Goal: Navigation & Orientation: Find specific page/section

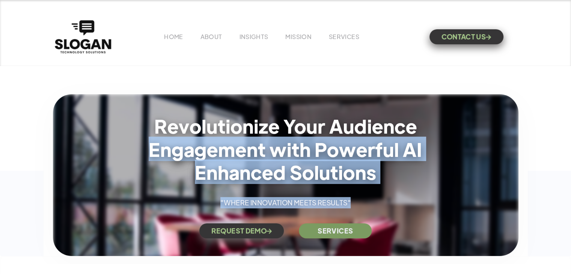
drag, startPoint x: 136, startPoint y: 150, endPoint x: 397, endPoint y: 191, distance: 264.4
click at [397, 191] on div "Revolutionize Your Audience Engagement with Powerful AI Enhanced Solutions "WHE…" at bounding box center [285, 176] width 386 height 124
click at [397, 194] on div "Revolutionize Your Audience Engagement with Powerful AI Enhanced Solutions "WHE…" at bounding box center [285, 176] width 386 height 124
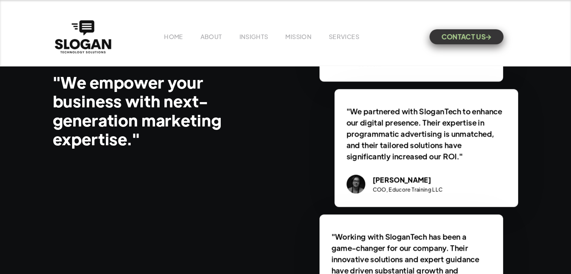
scroll to position [1163, 0]
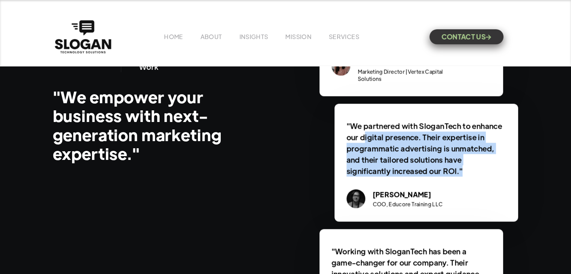
drag, startPoint x: 364, startPoint y: 135, endPoint x: 535, endPoint y: 177, distance: 175.5
click at [535, 177] on div "80+ Senior Marketing Executives and Brand Managers Recommend Our Work "We empow…" at bounding box center [285, 170] width 571 height 473
click at [470, 176] on div ""We partnered with SloganTech to enhance our digital presence. Their expertise …" at bounding box center [425, 163] width 183 height 118
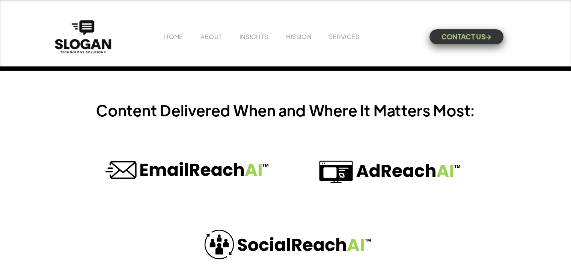
scroll to position [2401, 0]
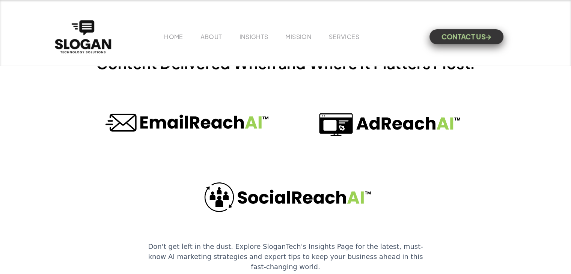
click at [520, 195] on div at bounding box center [285, 161] width 480 height 131
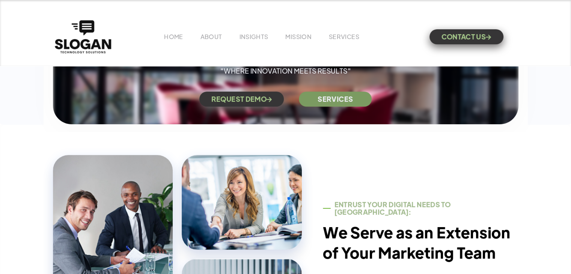
scroll to position [0, 0]
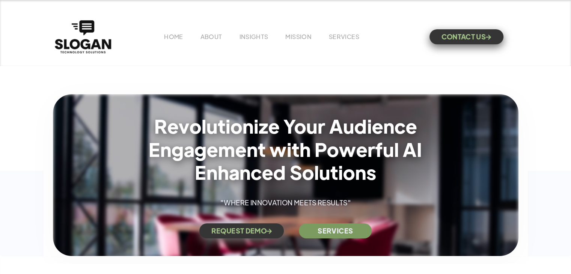
click at [191, 36] on ul "HOME ABOUT INSIGHTS MISSION Menu Home V1 Home V2 Home V3 About Team Team Single…" at bounding box center [267, 36] width 206 height 7
click at [210, 42] on div "HOME ABOUT INSIGHTS MISSION Menu Home V1 Home V2 Home V3 About Team Team Single…" at bounding box center [285, 36] width 465 height 37
click at [213, 38] on link "ABOUT" at bounding box center [211, 37] width 22 height 8
